Goal: Information Seeking & Learning: Understand process/instructions

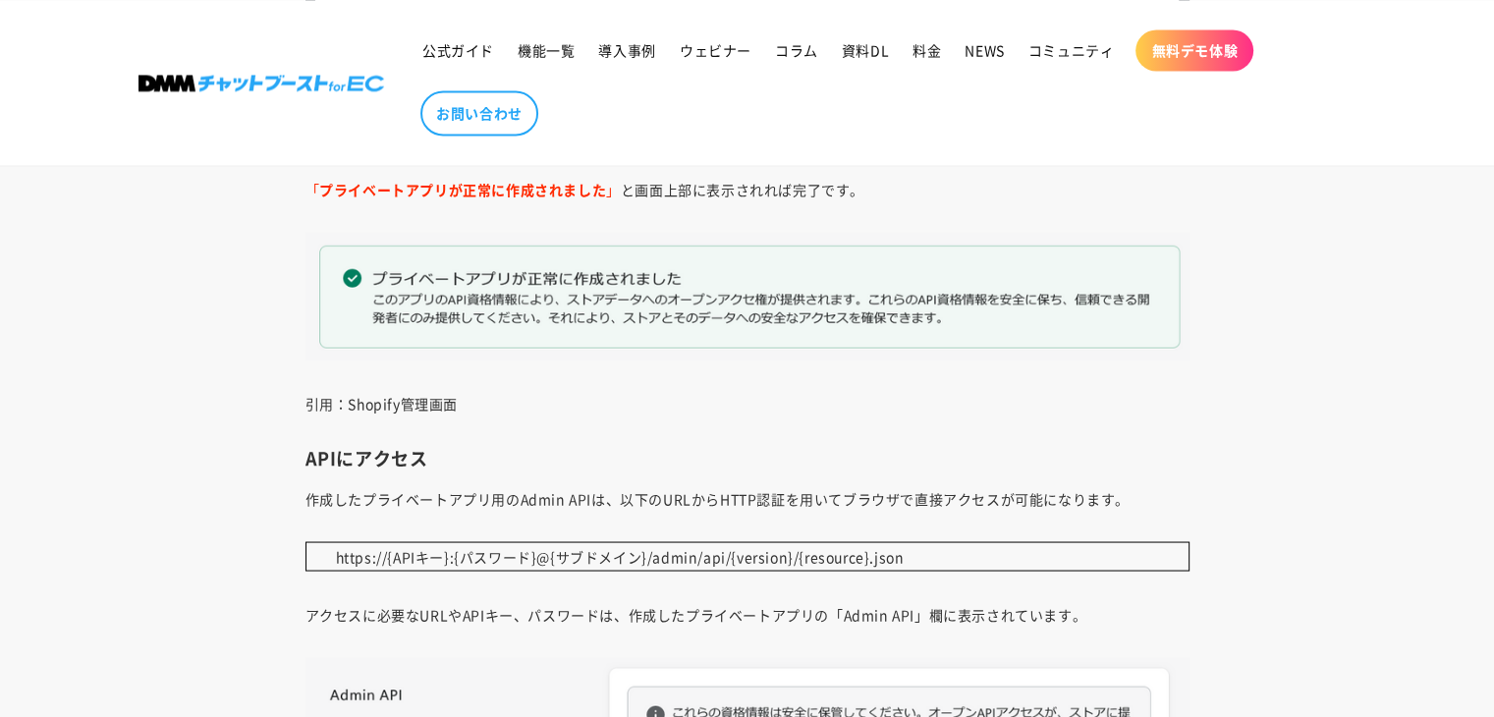
scroll to position [18619, 0]
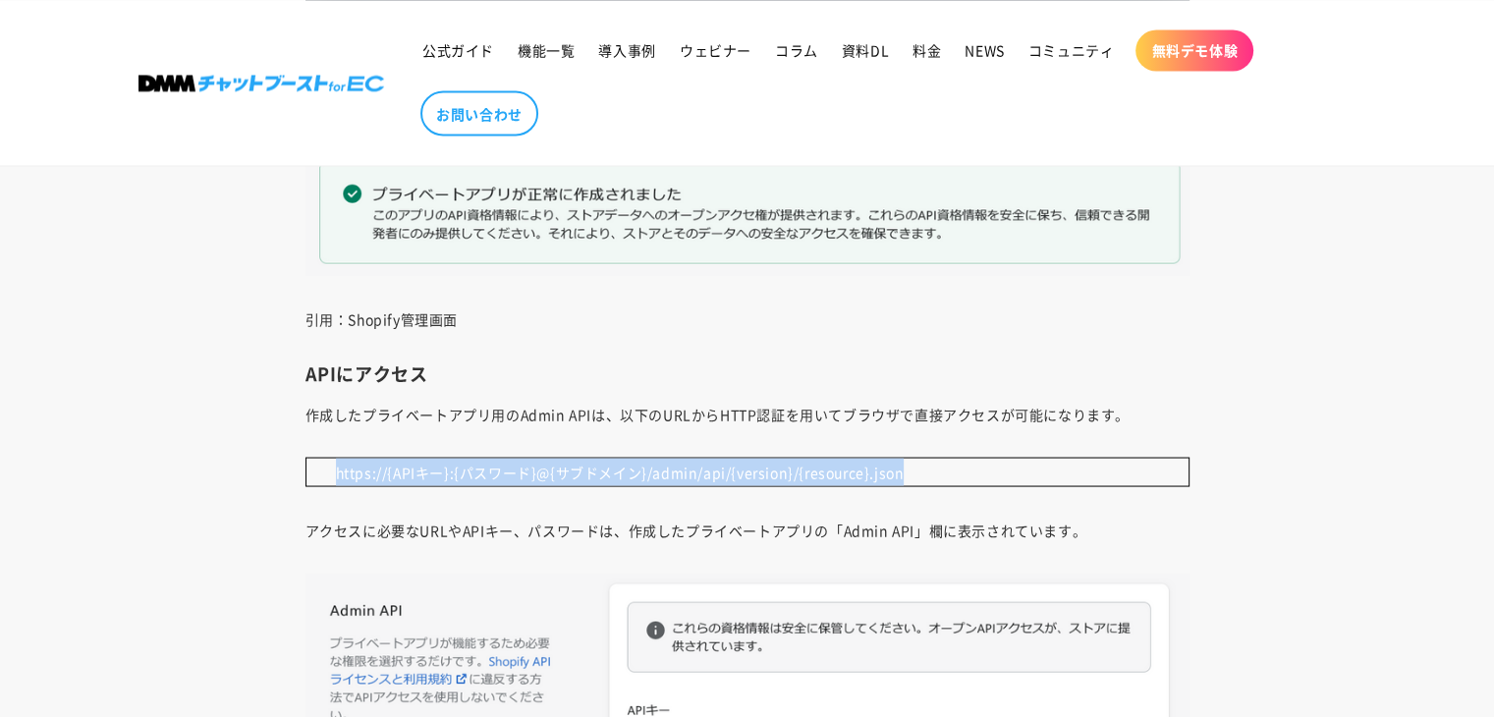
drag, startPoint x: 936, startPoint y: 457, endPoint x: 324, endPoint y: 473, distance: 612.3
click at [324, 473] on p "https://{APIキー}:{パスワード}@{サブドメイン}/admin/api/{version}/{resource}.json" at bounding box center [748, 471] width 884 height 29
copy p "https://{APIキー}:{パスワード}@{サブドメイン}/admin/api/{version}/{resource}.json"
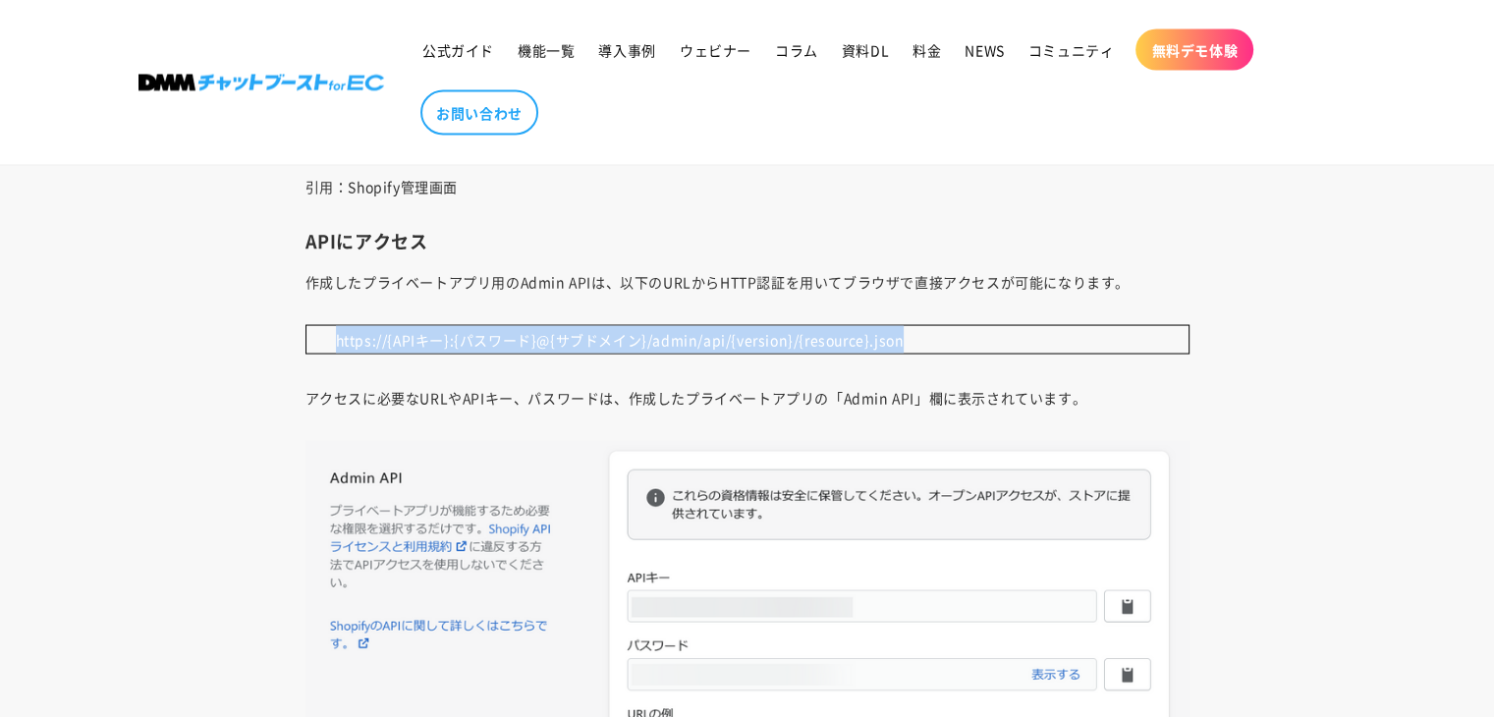
scroll to position [18718, 0]
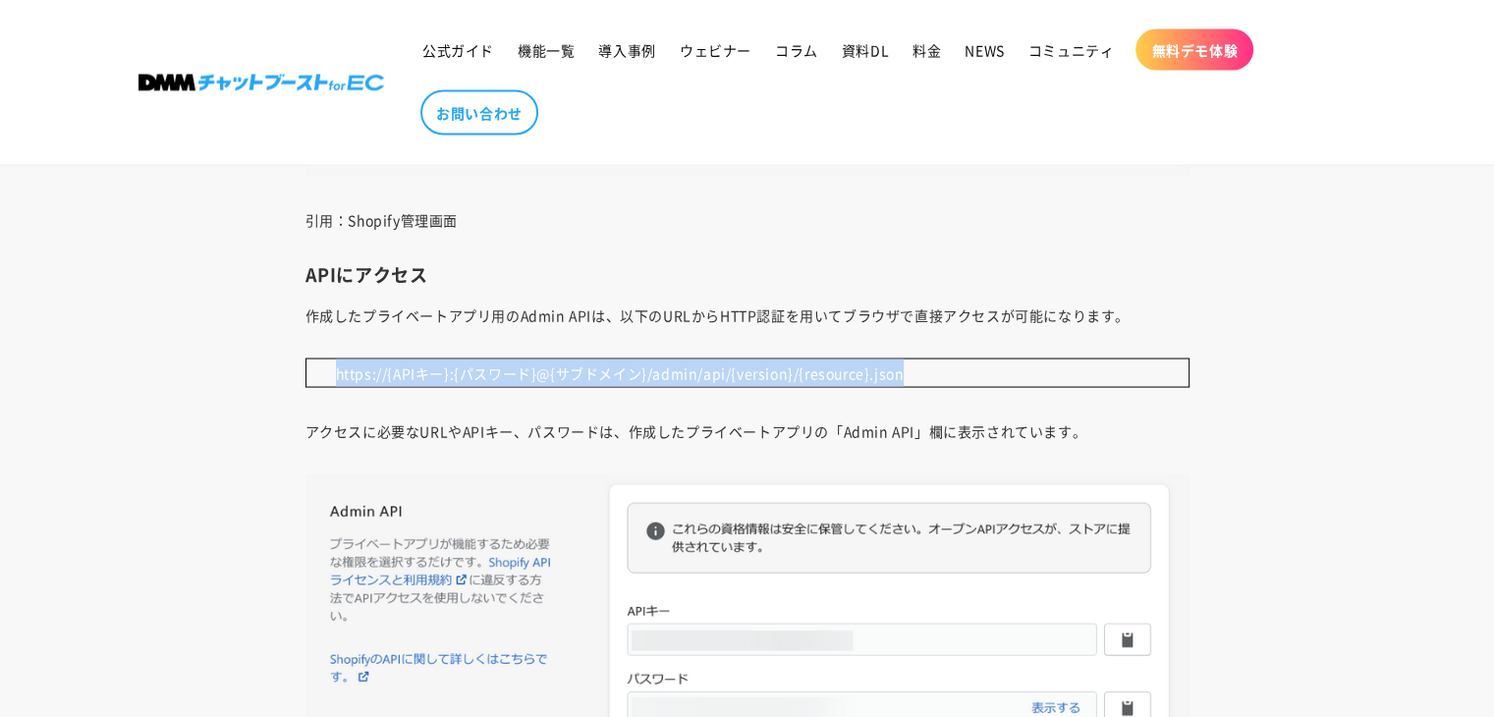
drag, startPoint x: 333, startPoint y: 361, endPoint x: 927, endPoint y: 365, distance: 593.5
click at [927, 365] on p "https://{APIキー}:{パスワード}@{サブドメイン}/admin/api/{version}/{resource}.json" at bounding box center [748, 373] width 884 height 29
copy p "https://{APIキー}:{パスワード}@{サブドメイン}/admin/api/{version}/{resource}.json"
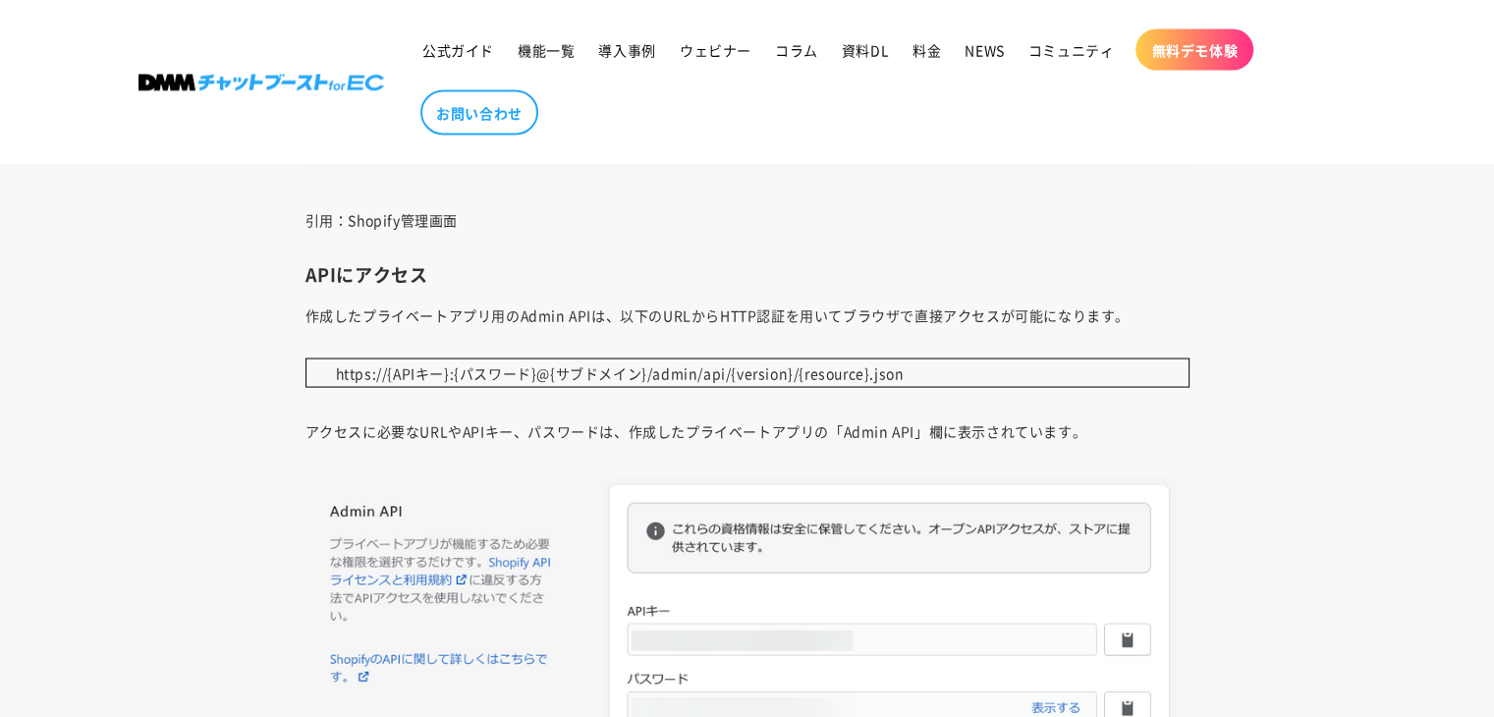
click at [718, 263] on h3 "APIにアクセス" at bounding box center [748, 274] width 884 height 23
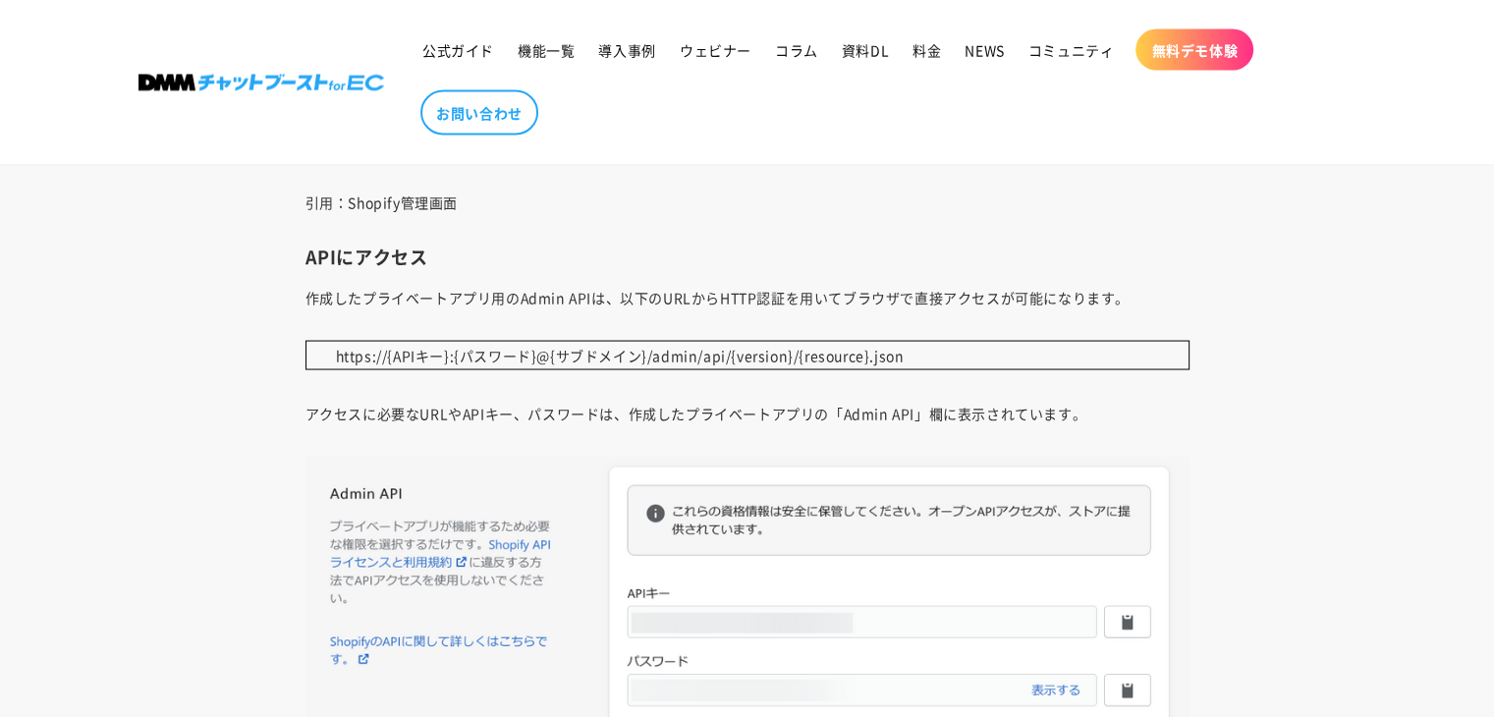
scroll to position [19111, 0]
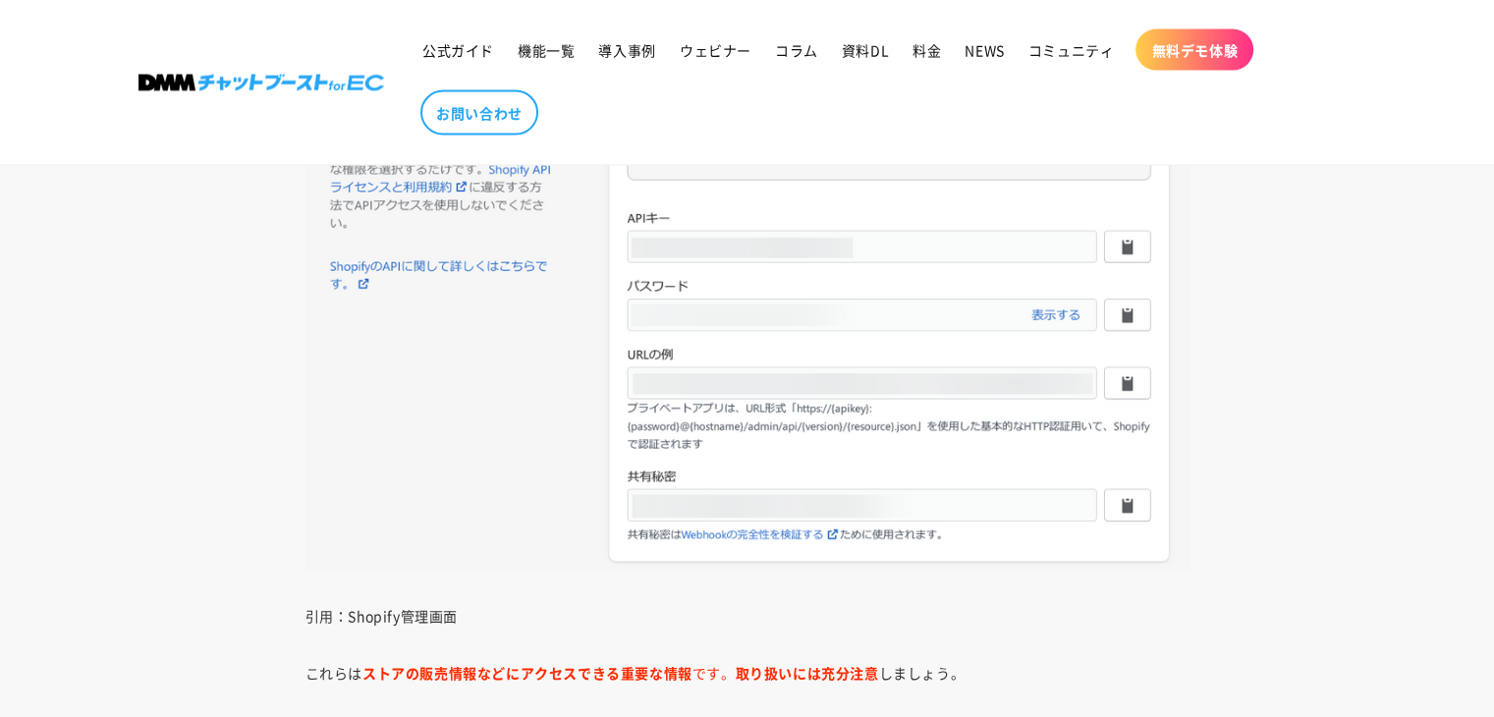
click at [941, 444] on img at bounding box center [748, 327] width 884 height 491
click at [447, 425] on img at bounding box center [748, 327] width 884 height 491
